Goal: Task Accomplishment & Management: Manage account settings

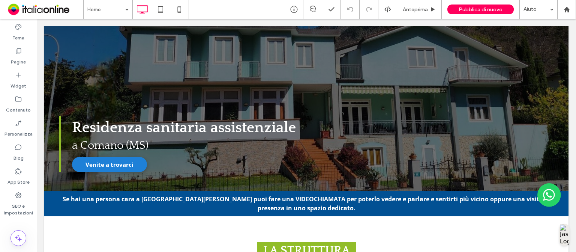
scroll to position [89, 0]
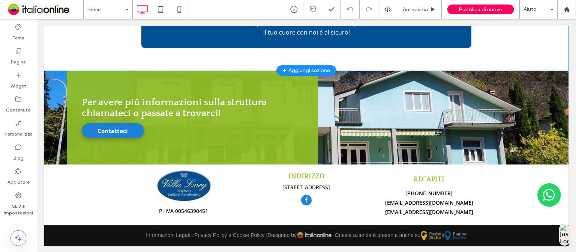
scroll to position [793, 0]
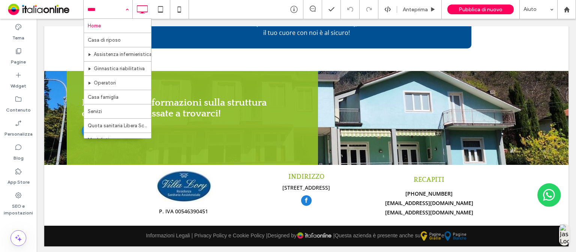
drag, startPoint x: 70, startPoint y: 2, endPoint x: 109, endPoint y: 16, distance: 41.3
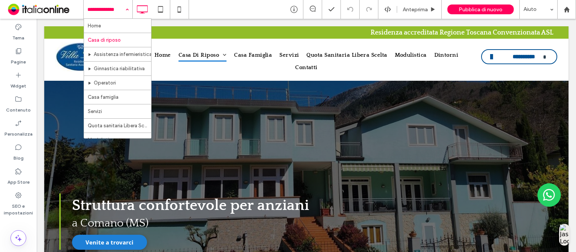
click at [120, 17] on input at bounding box center [106, 9] width 38 height 19
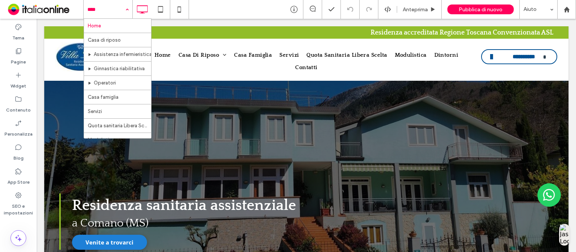
click at [117, 10] on input at bounding box center [106, 9] width 38 height 19
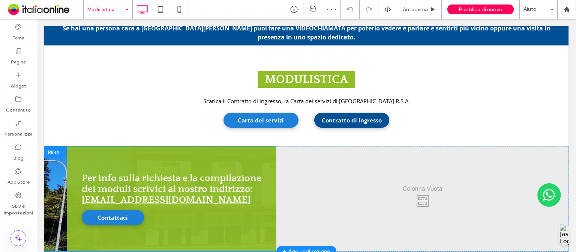
scroll to position [264, 0]
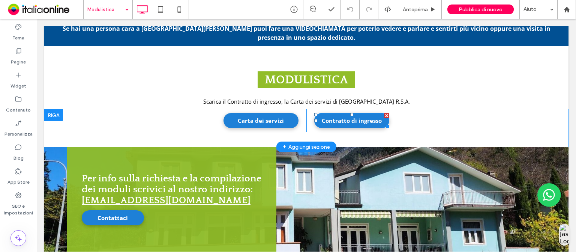
click at [368, 113] on span "Contratto di ingresso" at bounding box center [351, 120] width 65 height 15
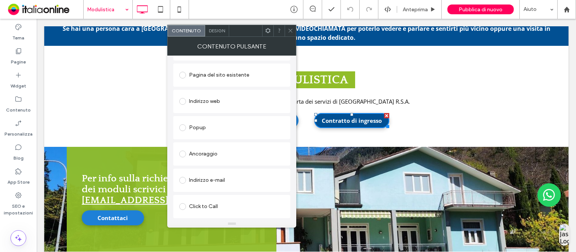
scroll to position [125, 0]
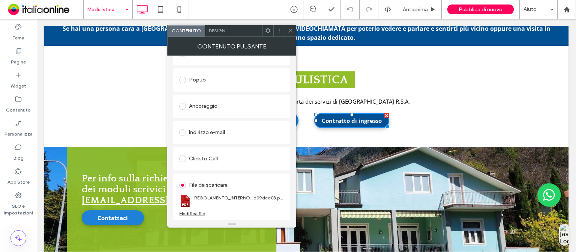
click at [293, 32] on icon at bounding box center [291, 31] width 6 height 6
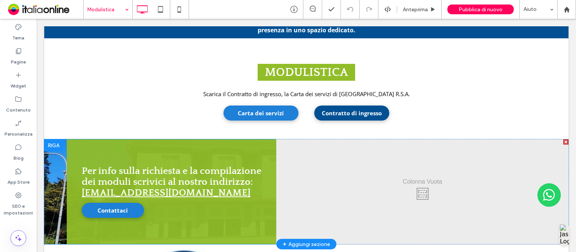
scroll to position [0, 0]
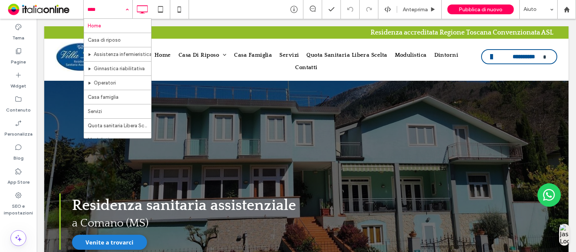
click at [113, 11] on input at bounding box center [106, 9] width 38 height 19
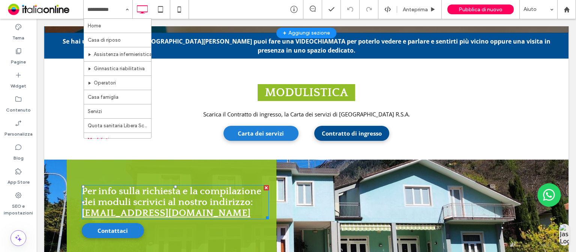
scroll to position [258, 0]
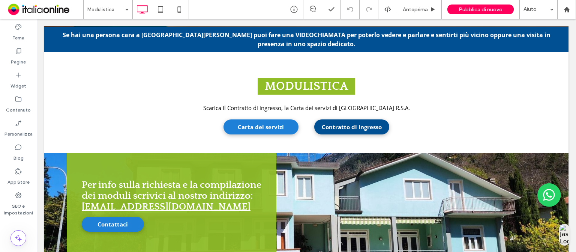
click at [42, 141] on body "**********" at bounding box center [306, 54] width 539 height 586
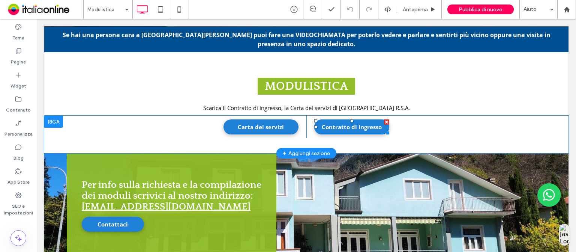
click at [329, 119] on span "Contratto di ingresso" at bounding box center [351, 126] width 65 height 15
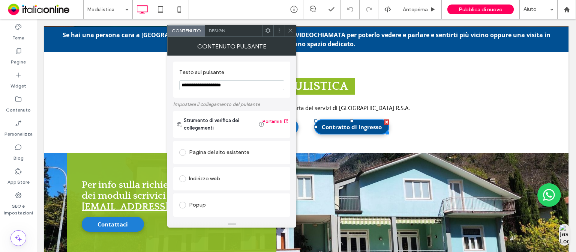
scroll to position [125, 0]
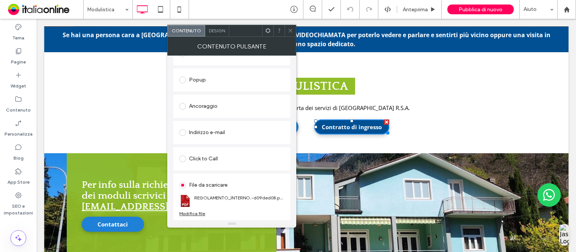
click at [194, 215] on div "Modifica file" at bounding box center [192, 213] width 26 height 6
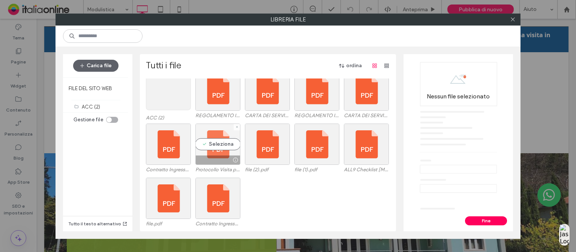
scroll to position [0, 0]
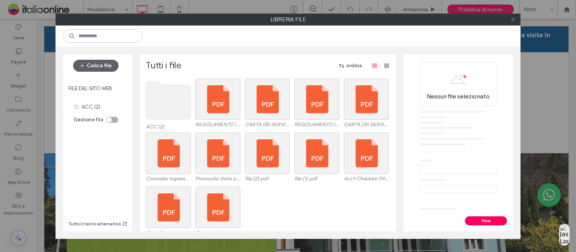
click at [514, 22] on span at bounding box center [513, 19] width 6 height 11
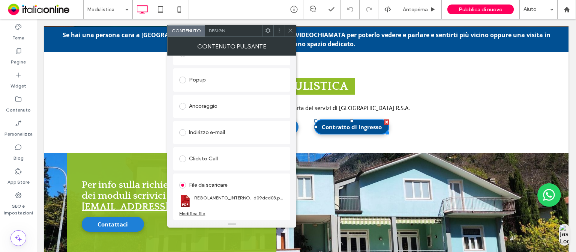
click at [215, 191] on section "REGOLAMENTO_INTERNO.-d09ded08.pdf" at bounding box center [231, 201] width 105 height 20
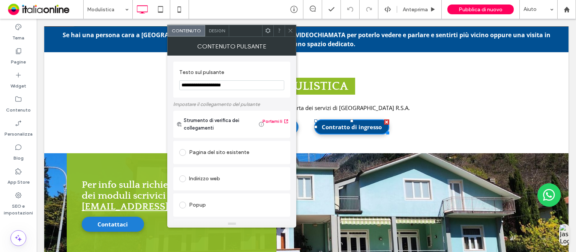
click at [204, 153] on div "Pagina del sito esistente" at bounding box center [231, 152] width 105 height 12
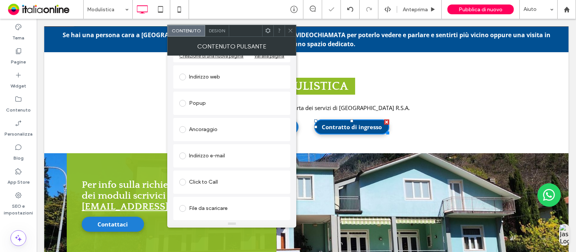
click at [293, 28] on icon at bounding box center [291, 31] width 6 height 6
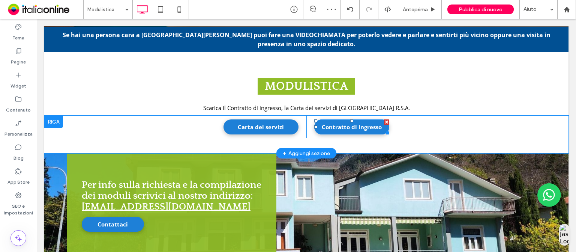
click at [329, 119] on span "Contratto di ingresso" at bounding box center [351, 126] width 65 height 15
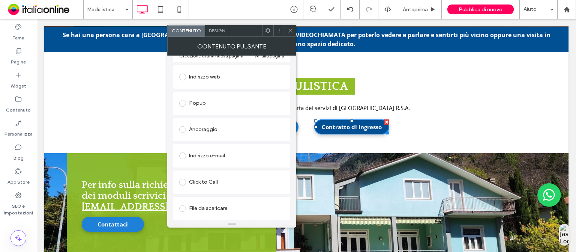
click at [198, 208] on div "File da scaricare" at bounding box center [231, 208] width 105 height 12
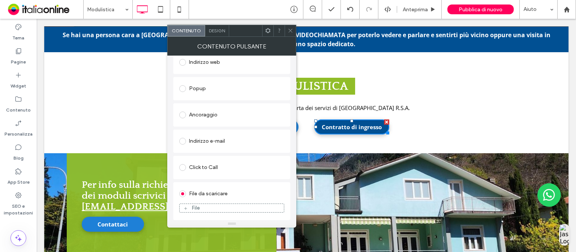
click at [284, 28] on div at bounding box center [278, 30] width 11 height 11
click at [288, 28] on icon at bounding box center [291, 31] width 6 height 6
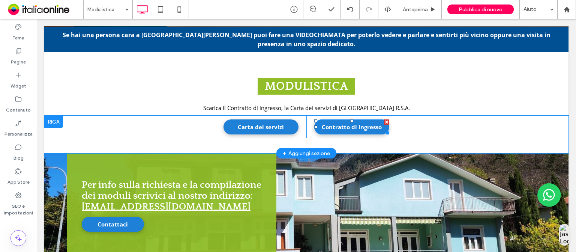
click at [333, 119] on span "Contratto di ingresso" at bounding box center [351, 126] width 65 height 15
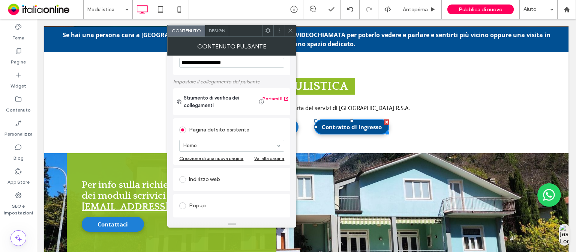
scroll to position [0, 0]
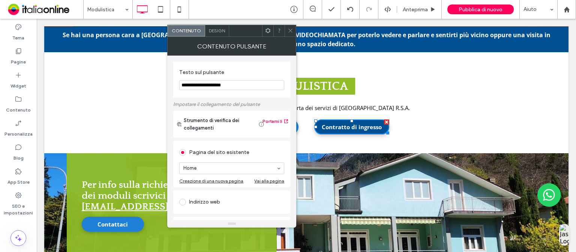
click at [290, 29] on icon at bounding box center [291, 31] width 6 height 6
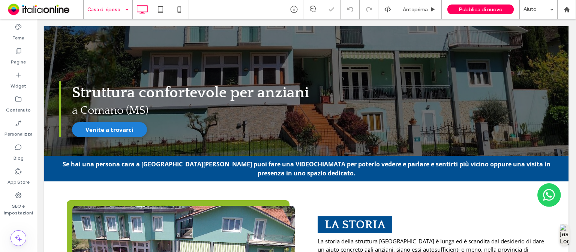
scroll to position [113, 0]
click at [48, 159] on div at bounding box center [53, 162] width 19 height 12
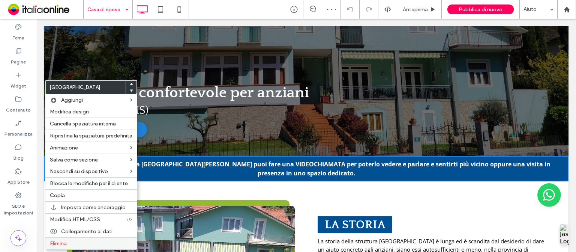
click at [82, 241] on label "Elimina" at bounding box center [91, 243] width 83 height 6
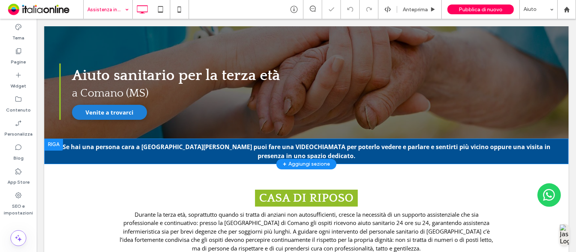
scroll to position [131, 0]
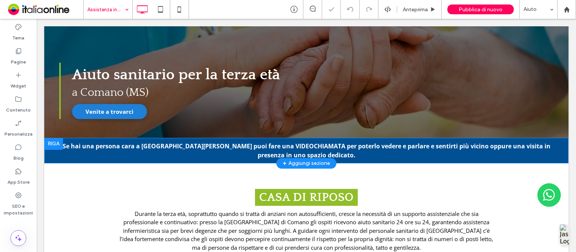
click at [51, 139] on div at bounding box center [53, 144] width 19 height 12
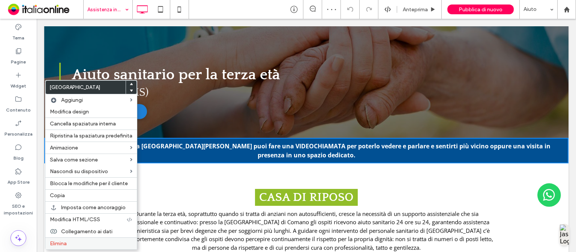
click at [63, 240] on span "Elimina" at bounding box center [58, 243] width 17 height 6
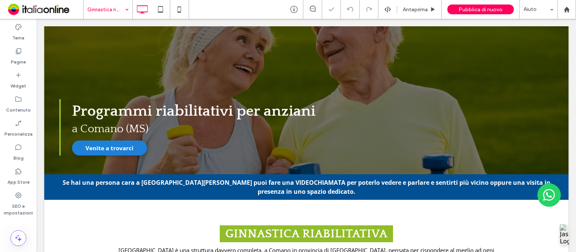
scroll to position [95, 0]
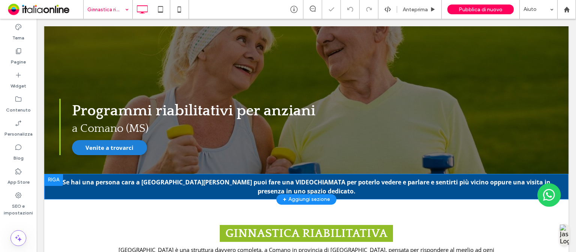
click at [51, 180] on div at bounding box center [53, 180] width 19 height 12
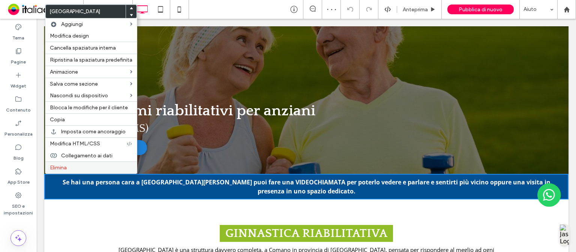
click at [77, 162] on div "Elimina" at bounding box center [91, 167] width 92 height 12
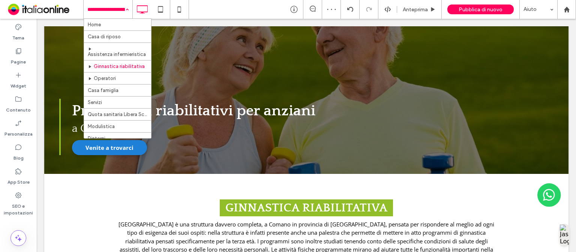
scroll to position [14, 0]
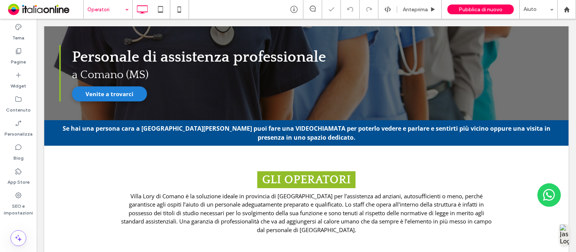
scroll to position [149, 0]
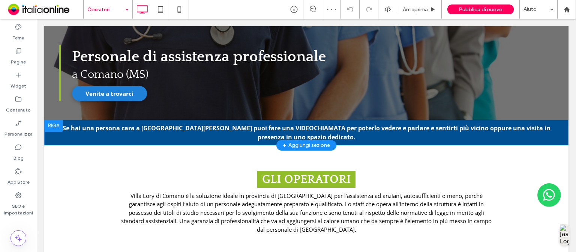
click at [58, 123] on div at bounding box center [53, 126] width 19 height 12
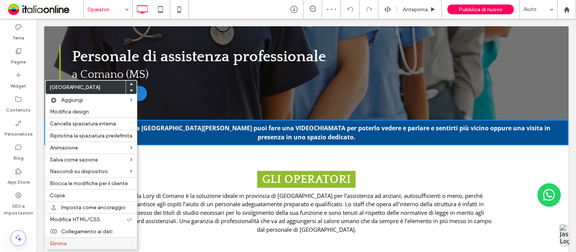
click at [66, 243] on span "Elimina" at bounding box center [58, 243] width 17 height 6
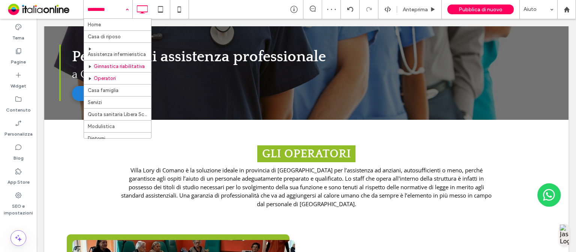
drag, startPoint x: 114, startPoint y: 9, endPoint x: 106, endPoint y: 83, distance: 74.7
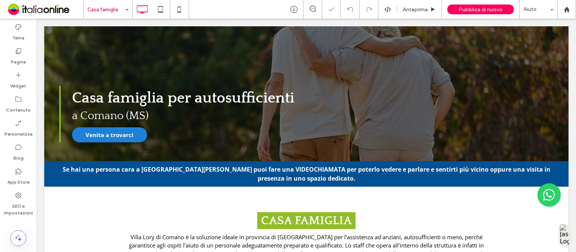
scroll to position [108, 0]
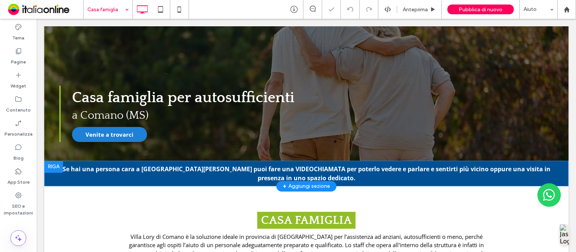
click at [50, 163] on div at bounding box center [53, 167] width 19 height 12
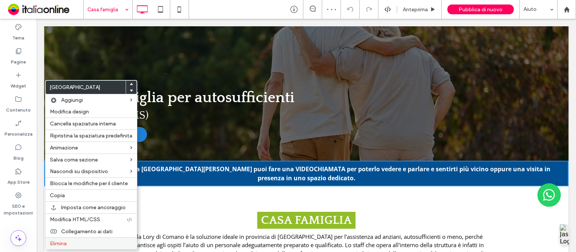
click at [60, 240] on span "Elimina" at bounding box center [58, 243] width 17 height 6
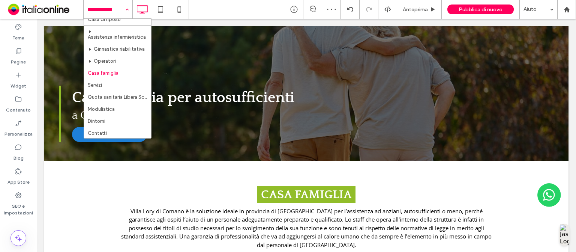
scroll to position [27, 0]
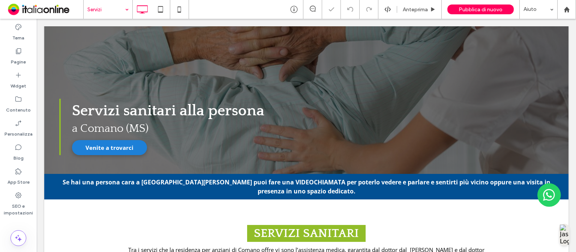
scroll to position [95, 0]
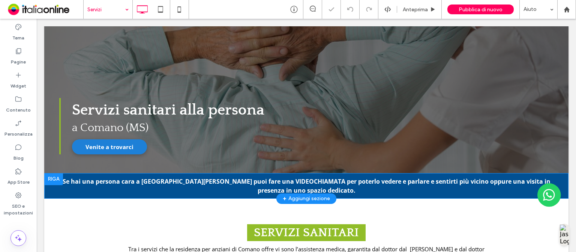
click at [51, 175] on div at bounding box center [53, 179] width 19 height 12
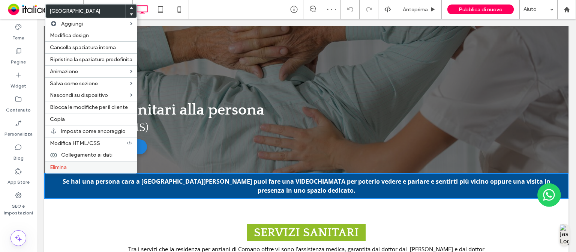
click at [75, 165] on label "Elimina" at bounding box center [91, 167] width 83 height 6
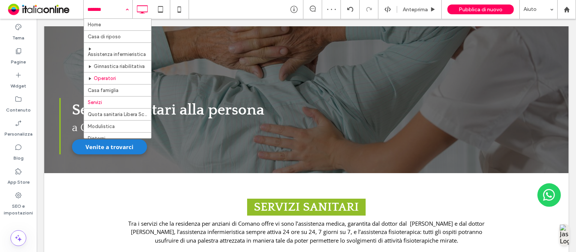
scroll to position [27, 0]
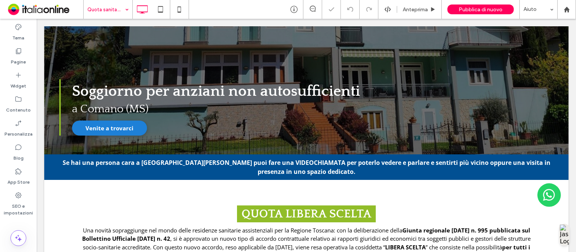
scroll to position [115, 0]
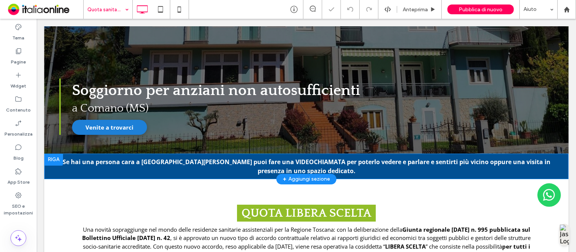
click at [54, 159] on div at bounding box center [53, 159] width 19 height 12
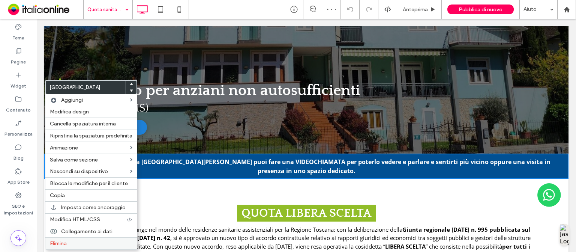
click at [58, 242] on span "Elimina" at bounding box center [58, 243] width 17 height 6
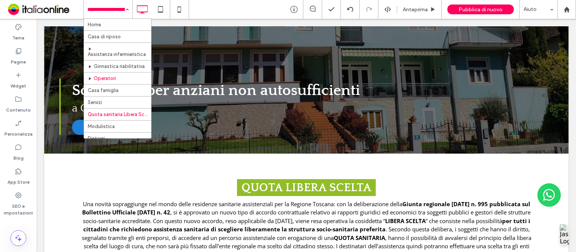
scroll to position [27, 0]
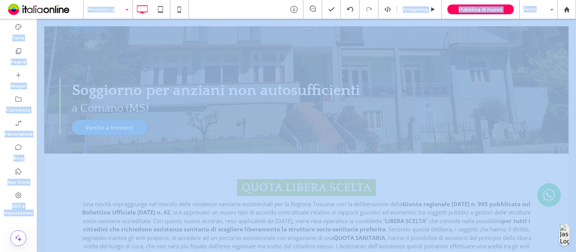
click at [101, 107] on div at bounding box center [288, 126] width 576 height 252
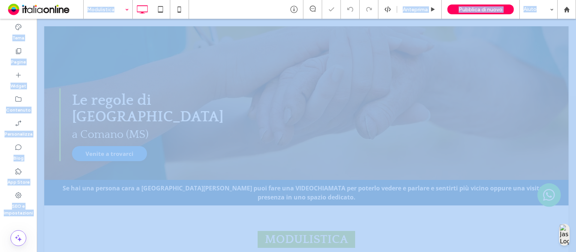
scroll to position [108, 0]
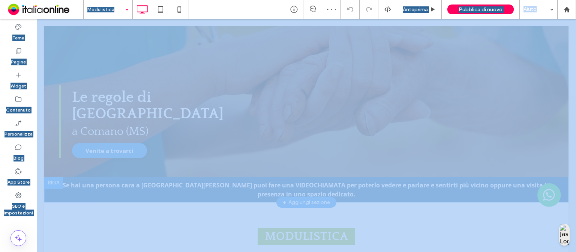
click at [54, 177] on div at bounding box center [53, 183] width 19 height 12
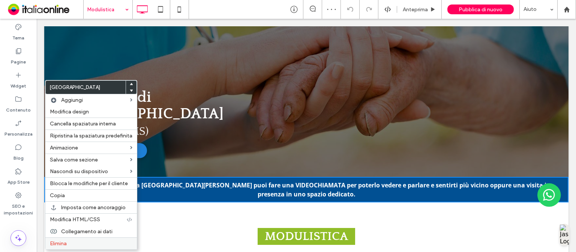
click at [65, 241] on span "Elimina" at bounding box center [58, 243] width 17 height 6
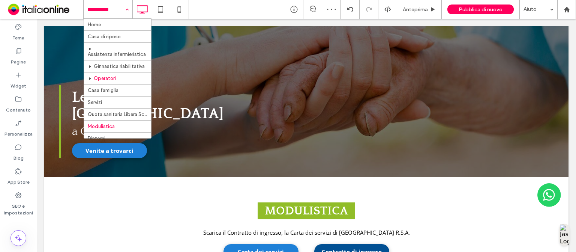
scroll to position [27, 0]
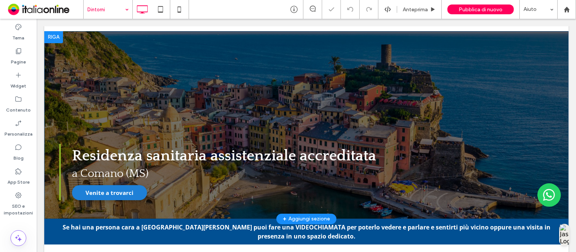
scroll to position [102, 0]
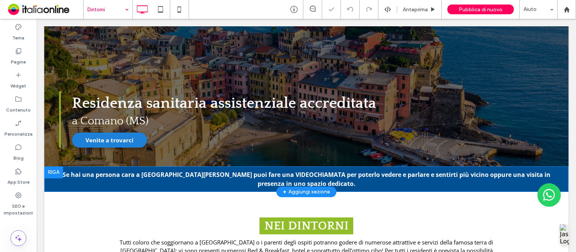
click at [57, 173] on div at bounding box center [53, 172] width 19 height 12
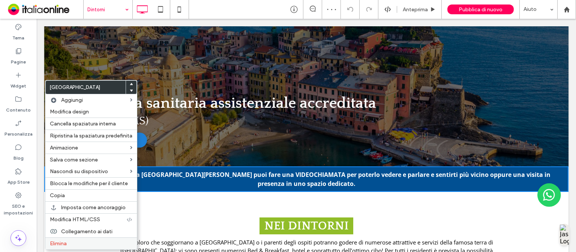
click at [66, 244] on span "Elimina" at bounding box center [58, 243] width 17 height 6
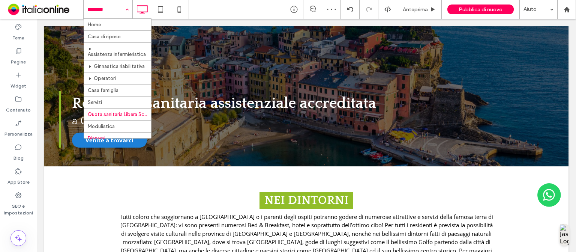
scroll to position [27, 0]
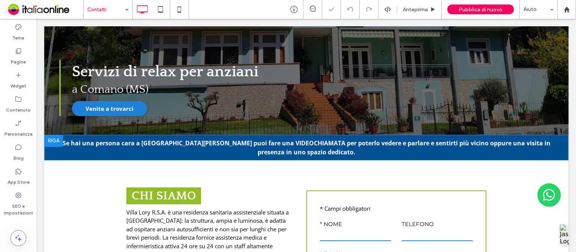
scroll to position [134, 0]
click at [52, 137] on div at bounding box center [53, 141] width 19 height 12
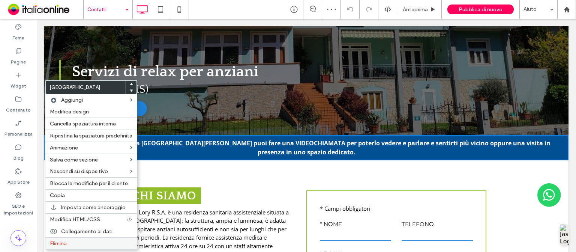
click at [60, 241] on span "Elimina" at bounding box center [58, 243] width 17 height 6
